Goal: Task Accomplishment & Management: Manage account settings

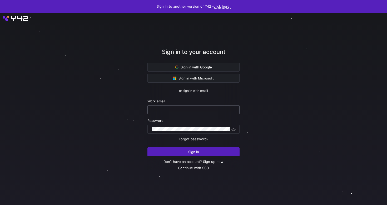
click at [174, 108] on input "text" at bounding box center [193, 110] width 83 height 4
click at [174, 109] on input "text" at bounding box center [193, 110] width 83 height 4
type input "nmartinez@rayconglobal.com"
click at [148, 148] on button "Sign in" at bounding box center [194, 152] width 92 height 9
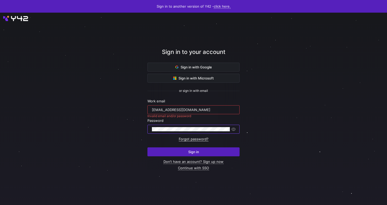
click at [189, 140] on link "Forgot password?" at bounding box center [194, 139] width 30 height 4
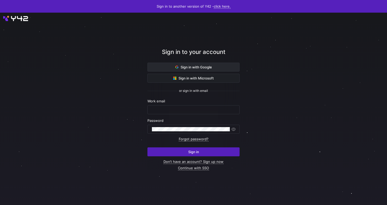
click at [187, 68] on span "Sign in with Google" at bounding box center [193, 67] width 37 height 4
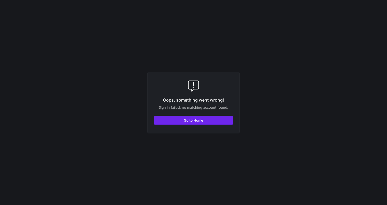
click at [218, 122] on span "button" at bounding box center [193, 120] width 79 height 8
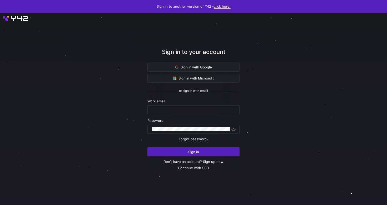
click at [220, 6] on link "click here." at bounding box center [222, 6] width 17 height 4
click at [259, 47] on div at bounding box center [193, 102] width 387 height 205
